Goal: Navigation & Orientation: Go to known website

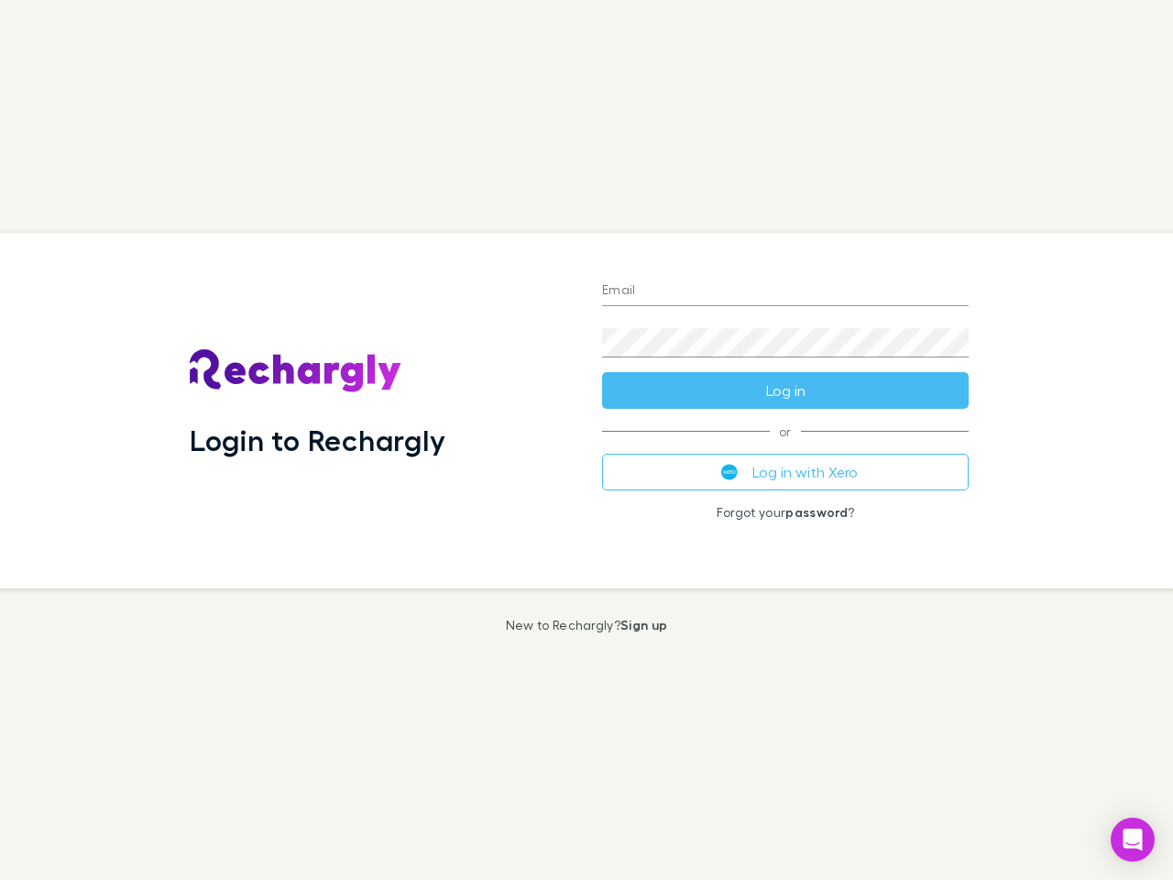
click at [587, 440] on div "Login to Rechargly" at bounding box center [381, 411] width 412 height 356
click at [785, 291] on input "Email" at bounding box center [785, 291] width 367 height 29
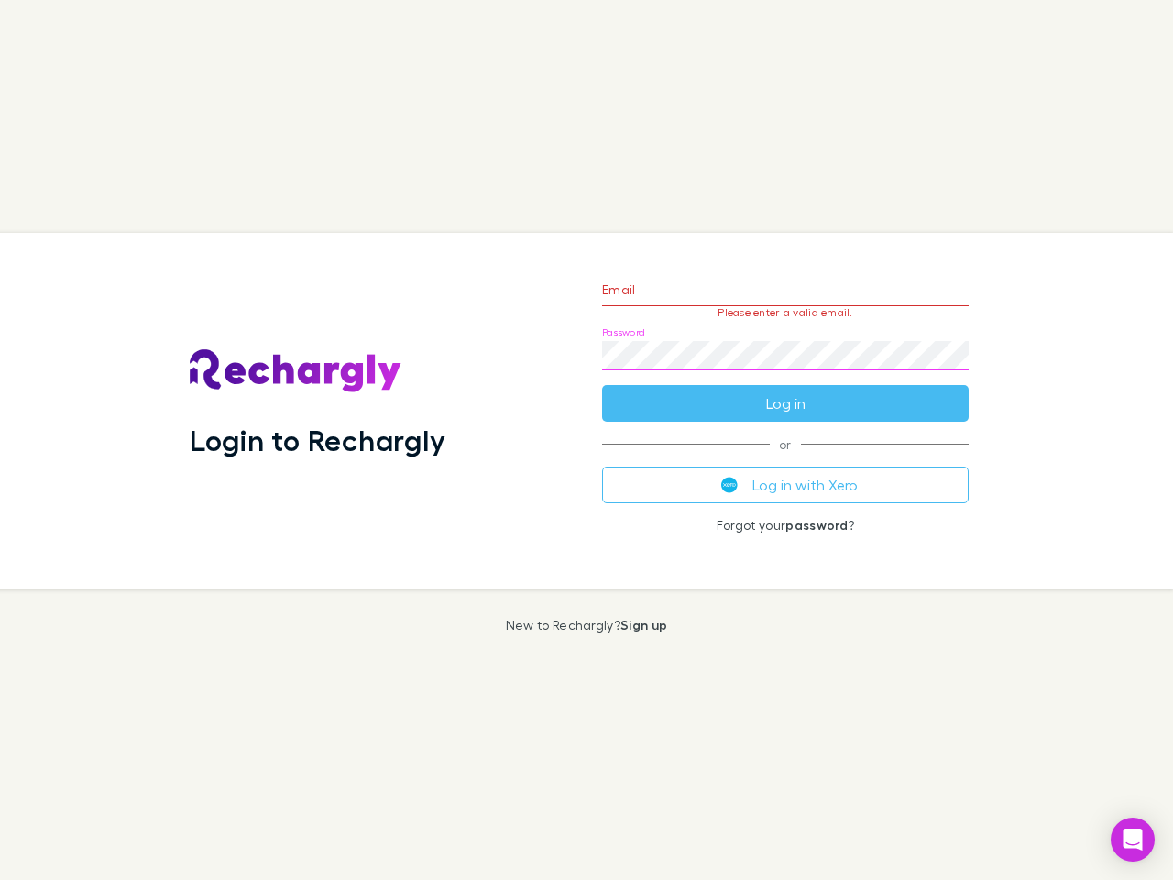
click at [785, 390] on form "Email Please enter a valid email. Password Log in" at bounding box center [785, 341] width 367 height 159
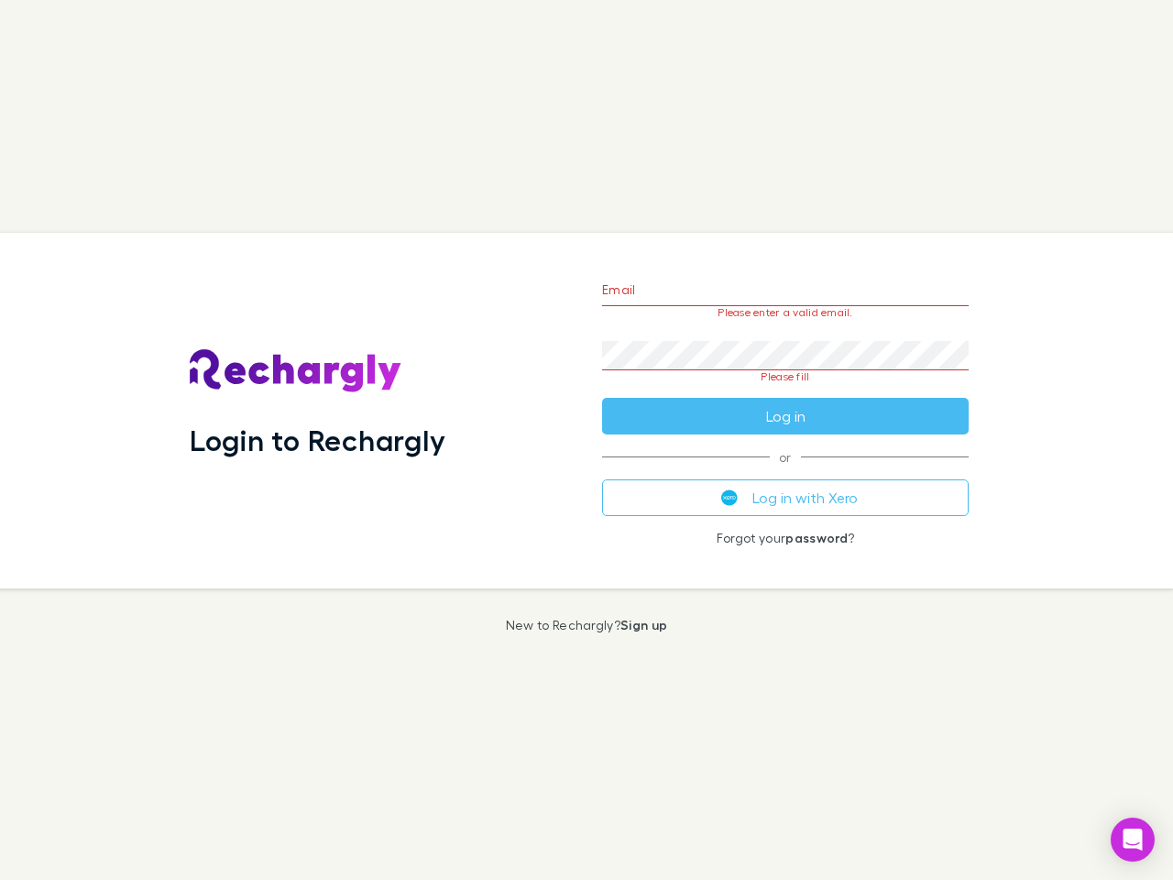
click at [785, 472] on div "Email Please enter a valid email. Password Please fill Log in or Log in with Xe…" at bounding box center [786, 411] width 396 height 356
click at [1133, 840] on icon "Open Intercom Messenger" at bounding box center [1133, 840] width 19 height 22
